Goal: Transaction & Acquisition: Purchase product/service

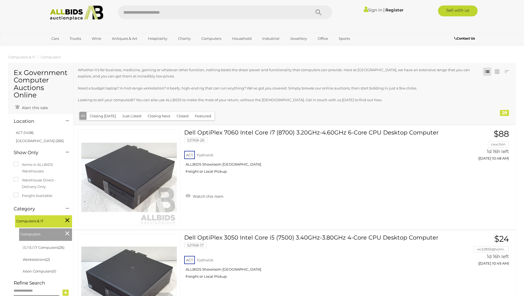
click at [163, 7] on input "text" at bounding box center [211, 12] width 187 height 14
type input "*******"
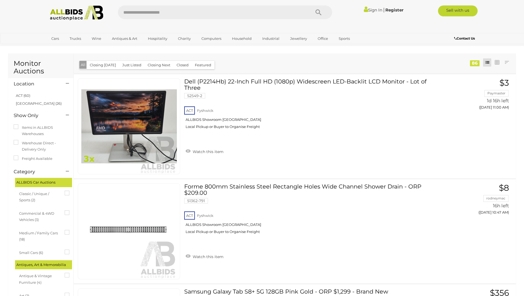
click at [151, 64] on button "Closing Next" at bounding box center [158, 65] width 29 height 8
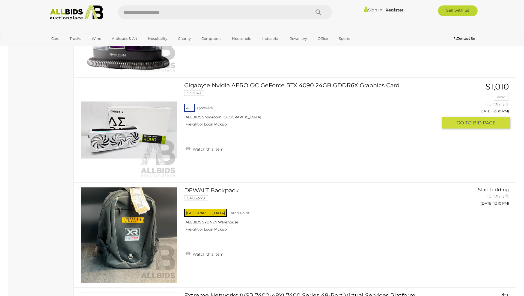
scroll to position [1660, 0]
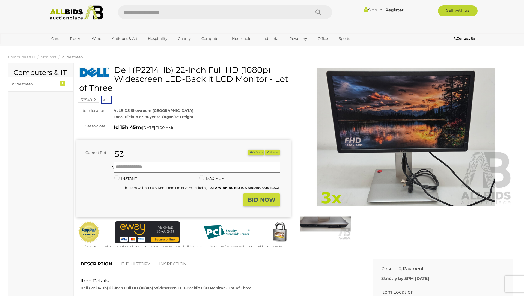
click at [336, 224] on img at bounding box center [325, 224] width 51 height 33
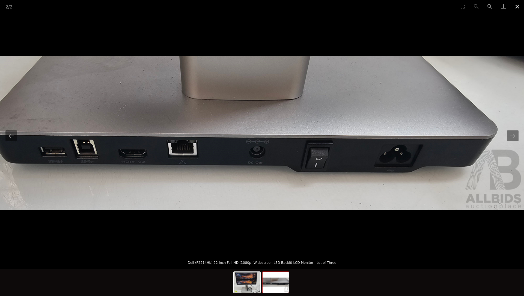
click at [517, 7] on button "Close gallery" at bounding box center [517, 6] width 14 height 13
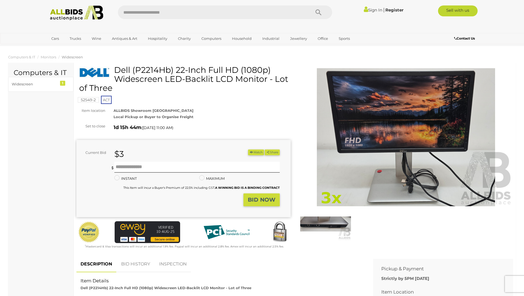
click at [327, 226] on img at bounding box center [325, 224] width 51 height 33
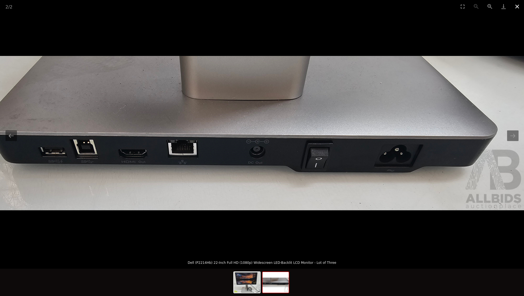
click at [516, 9] on button "Close gallery" at bounding box center [517, 6] width 14 height 13
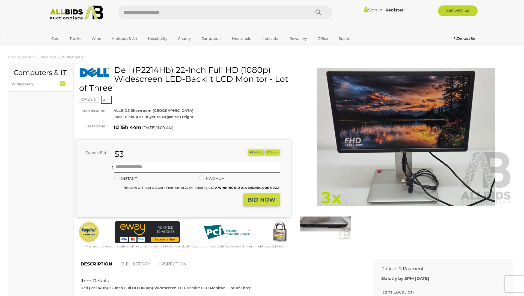
click at [156, 68] on h1 "Dell (P2214Hb) 22-Inch Full HD (1080p) Widescreen LED-Backlit LCD Monitor - Lot…" at bounding box center [184, 78] width 210 height 27
click at [411, 140] on img at bounding box center [406, 137] width 214 height 138
click at [178, 70] on h1 "Dell (P2214Hb) 22-Inch Full HD (1080p) Widescreen LED-Backlit LCD Monitor - Lot…" at bounding box center [184, 78] width 210 height 27
